Goal: Task Accomplishment & Management: Manage account settings

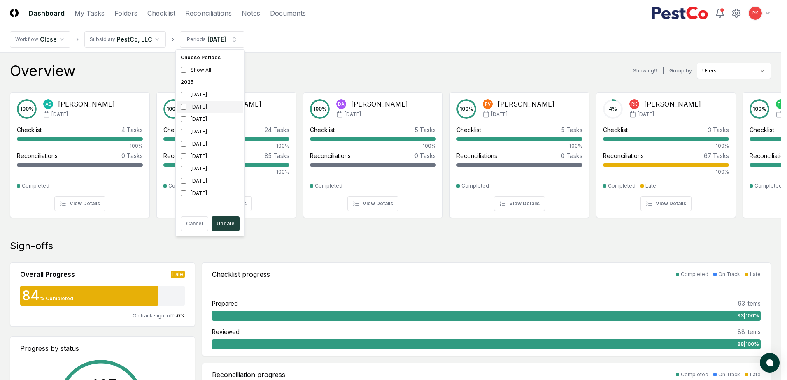
click at [179, 108] on div "August 2025" at bounding box center [209, 107] width 65 height 12
click at [180, 136] on div "June 2025" at bounding box center [209, 132] width 65 height 12
click at [223, 223] on button "Update" at bounding box center [226, 224] width 28 height 15
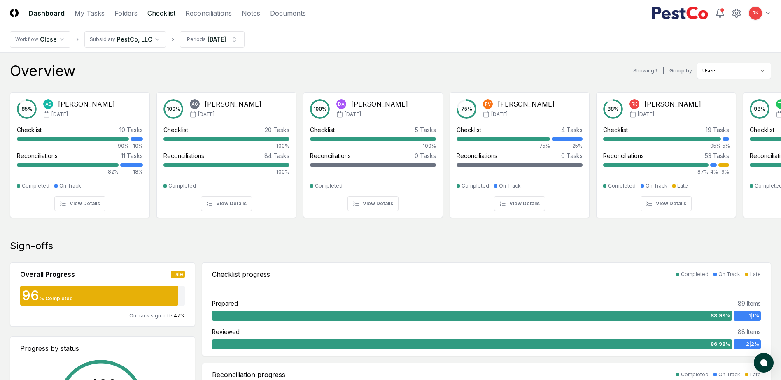
click at [149, 12] on link "Checklist" at bounding box center [161, 13] width 28 height 10
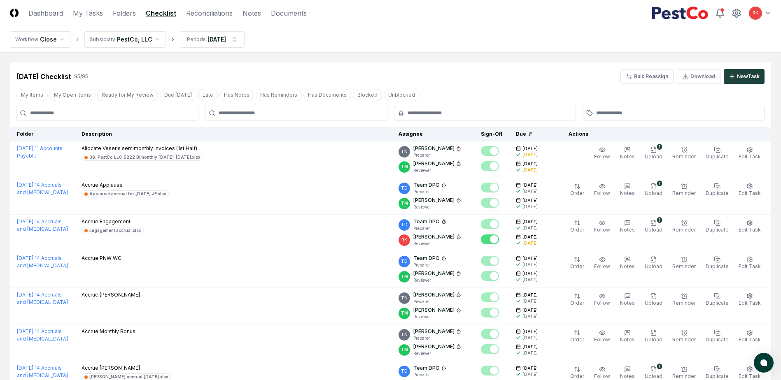
click at [91, 119] on input at bounding box center [107, 113] width 182 height 15
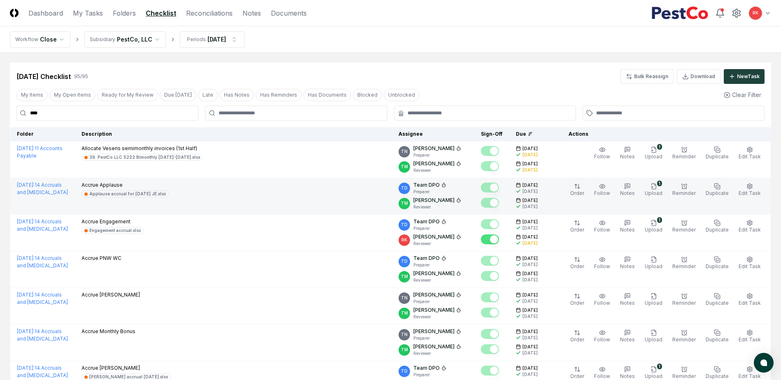
type input "****"
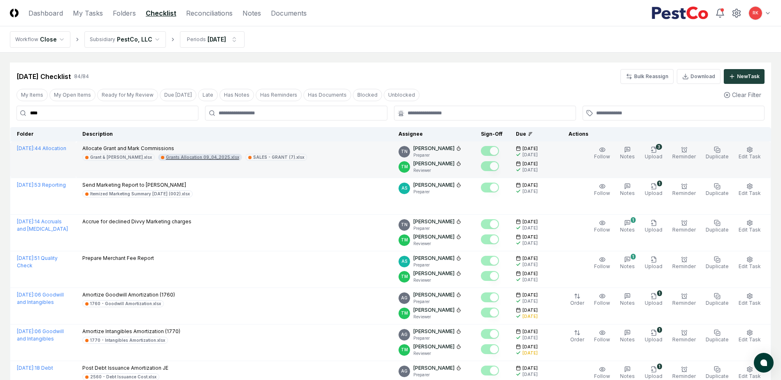
click at [181, 156] on div "Grants Allocation 09_04_2025.xlsx" at bounding box center [202, 157] width 73 height 6
click at [89, 162] on td "Allocate Grant and Mark Commissions Grant & Mark.xlsx Grants Allocation 09_04_2…" at bounding box center [234, 160] width 316 height 37
click at [90, 160] on div "Grant & Mark.xlsx" at bounding box center [121, 157] width 62 height 6
click at [253, 158] on div "SALES - GRANT (7).xlsx" at bounding box center [278, 157] width 51 height 6
click at [253, 155] on div "SALES - GRANT (7).xlsx" at bounding box center [278, 157] width 51 height 6
